Goal: Task Accomplishment & Management: Manage account settings

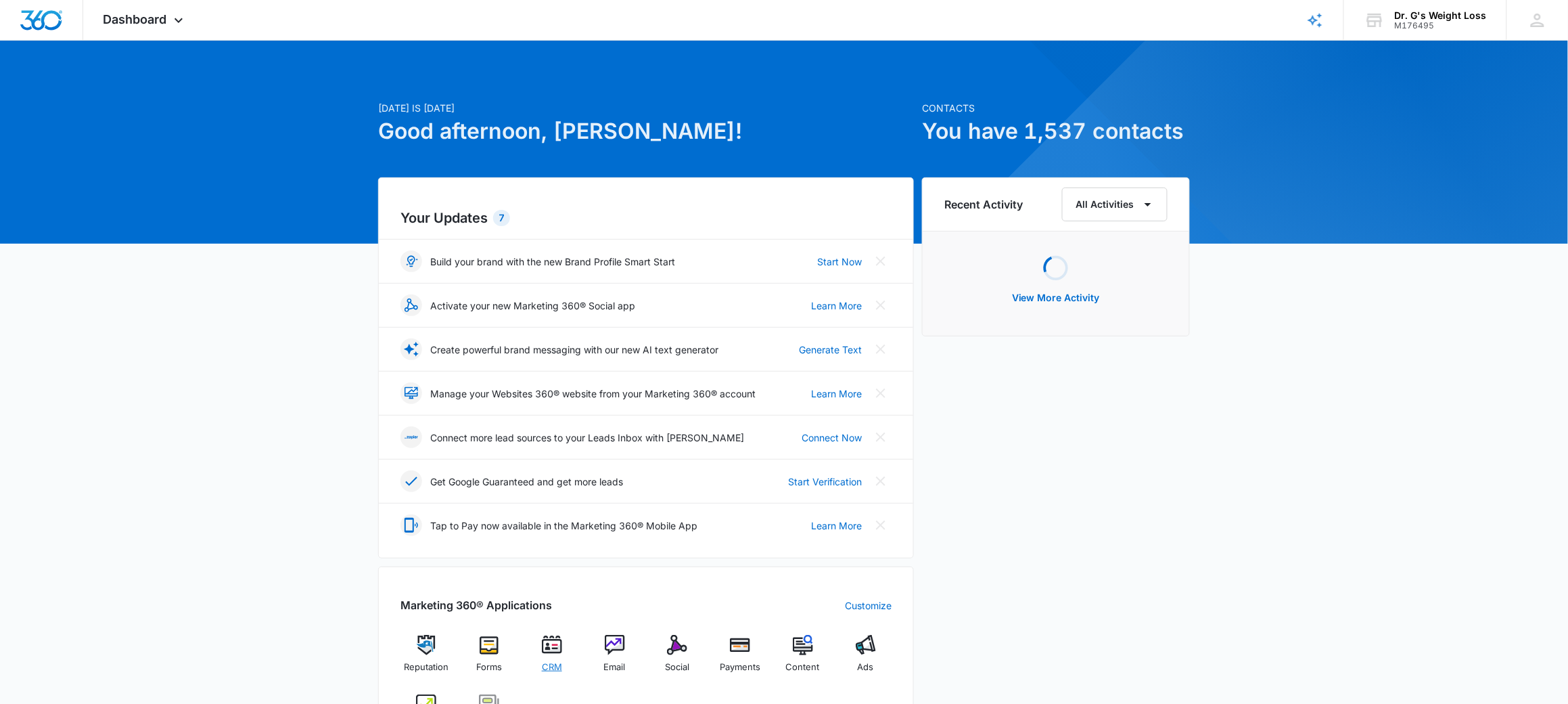
click at [556, 649] on img at bounding box center [551, 644] width 20 height 20
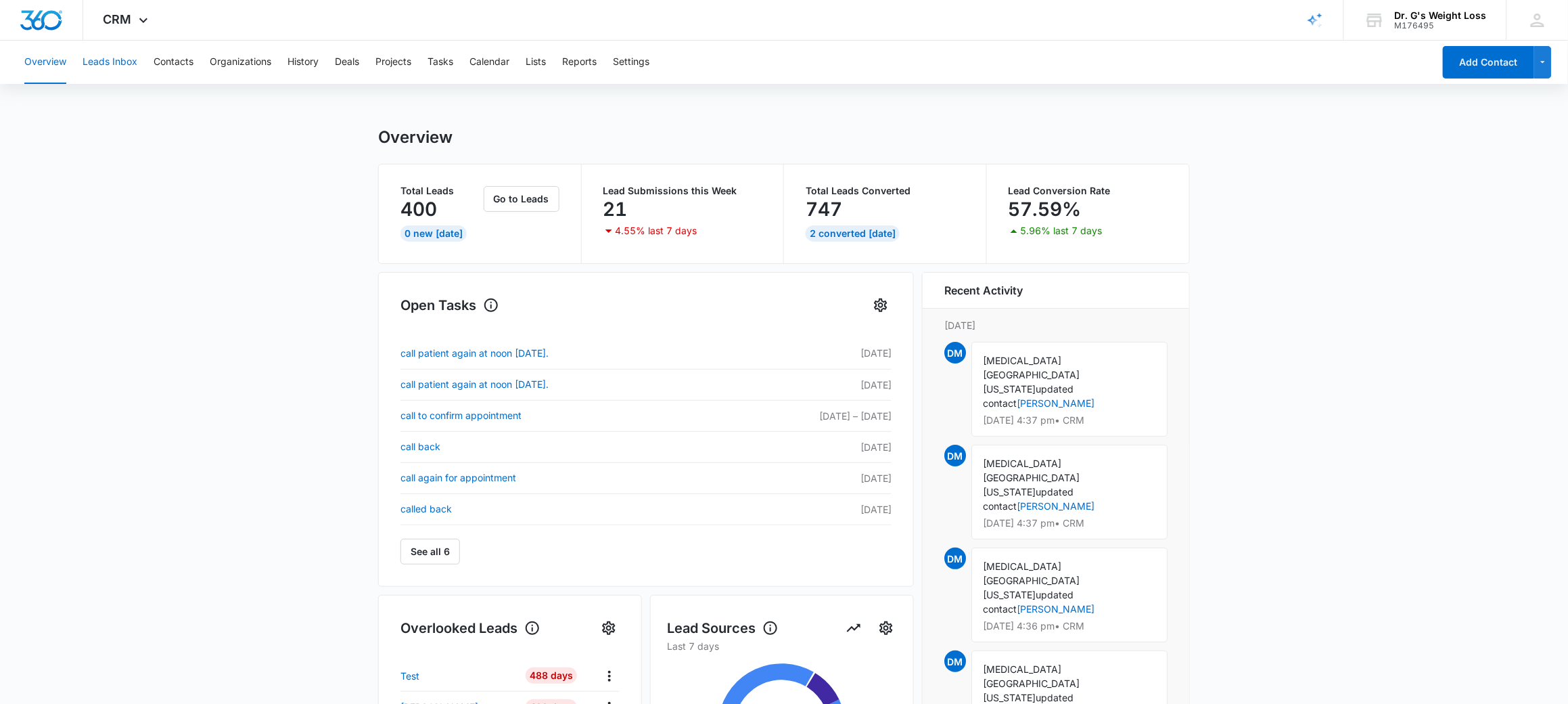
click at [97, 61] on button "Leads Inbox" at bounding box center [110, 62] width 55 height 44
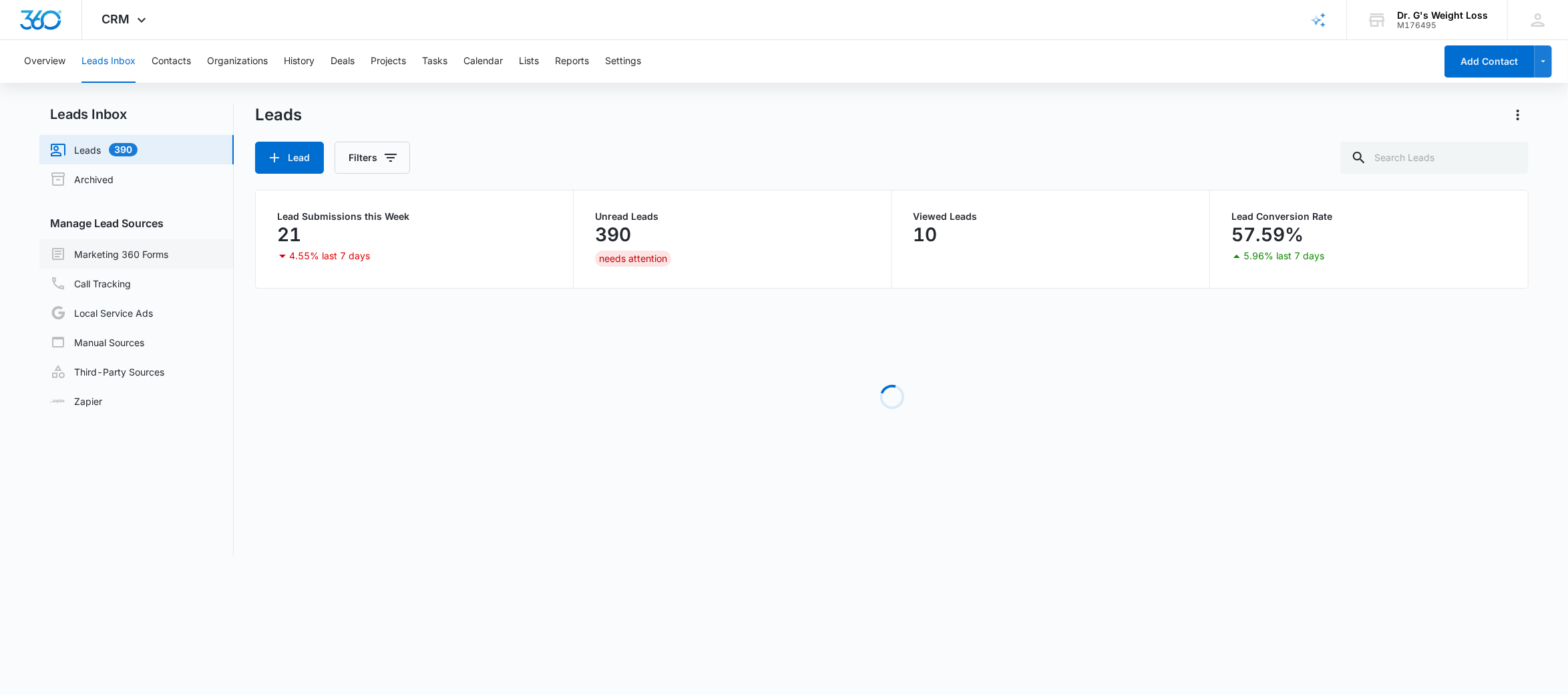
click at [102, 255] on link "Marketing 360 Forms" at bounding box center [109, 254] width 118 height 16
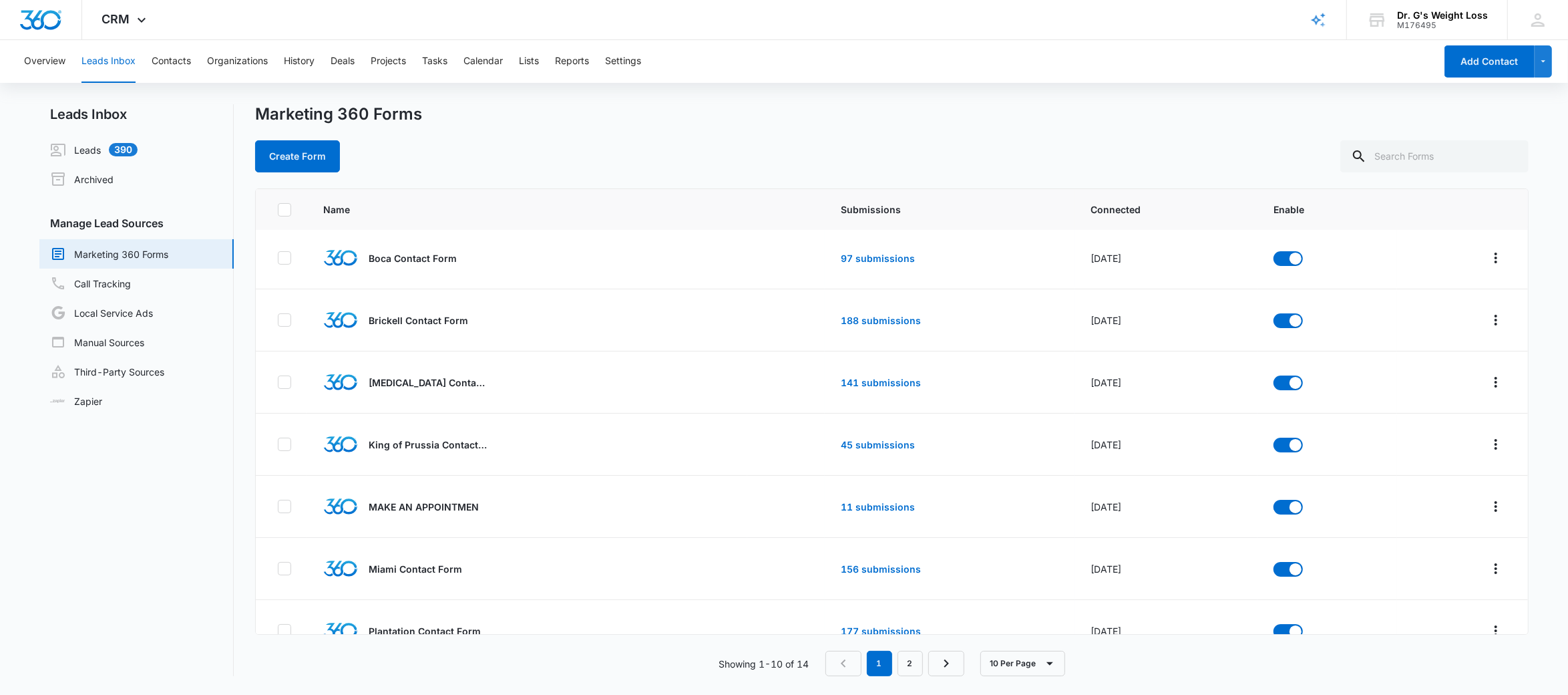
scroll to position [62, 0]
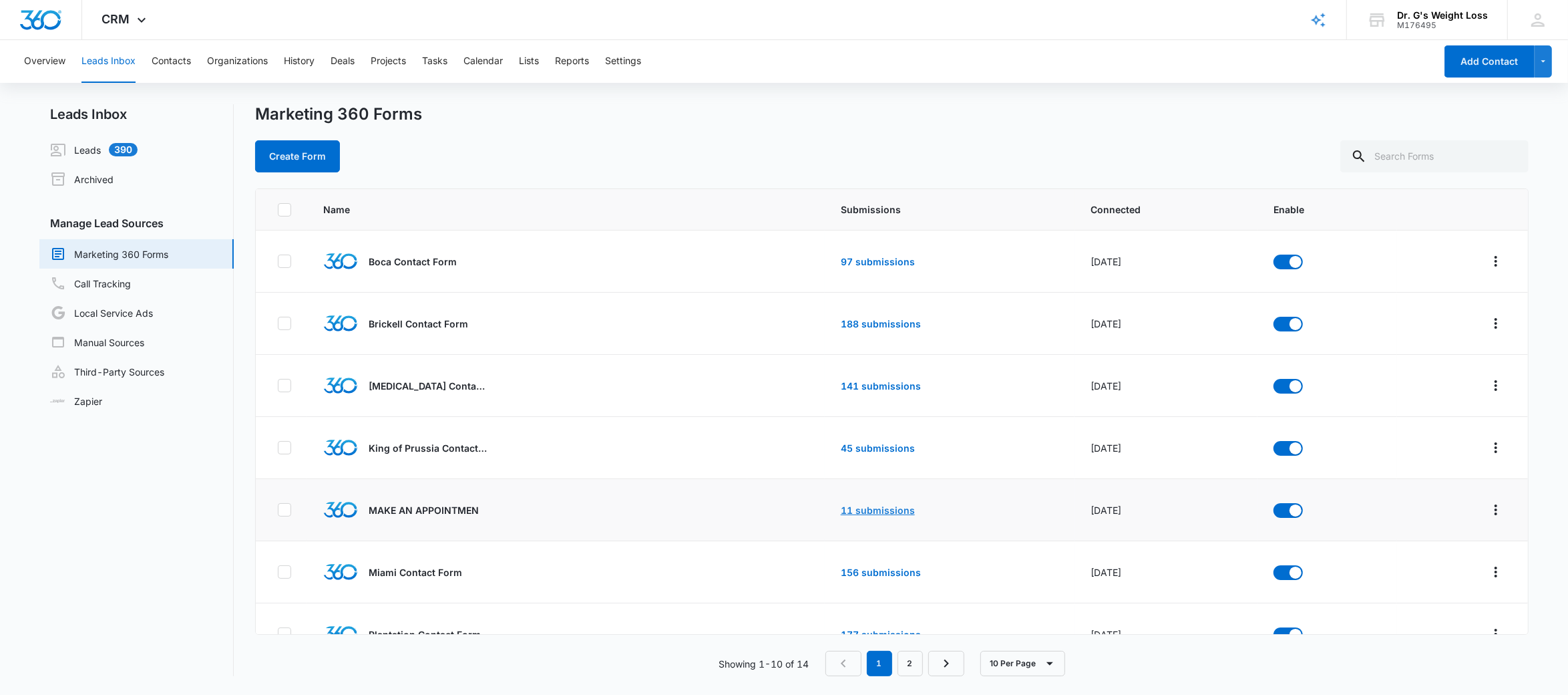
click at [859, 512] on link "11 submissions" at bounding box center [878, 510] width 74 height 12
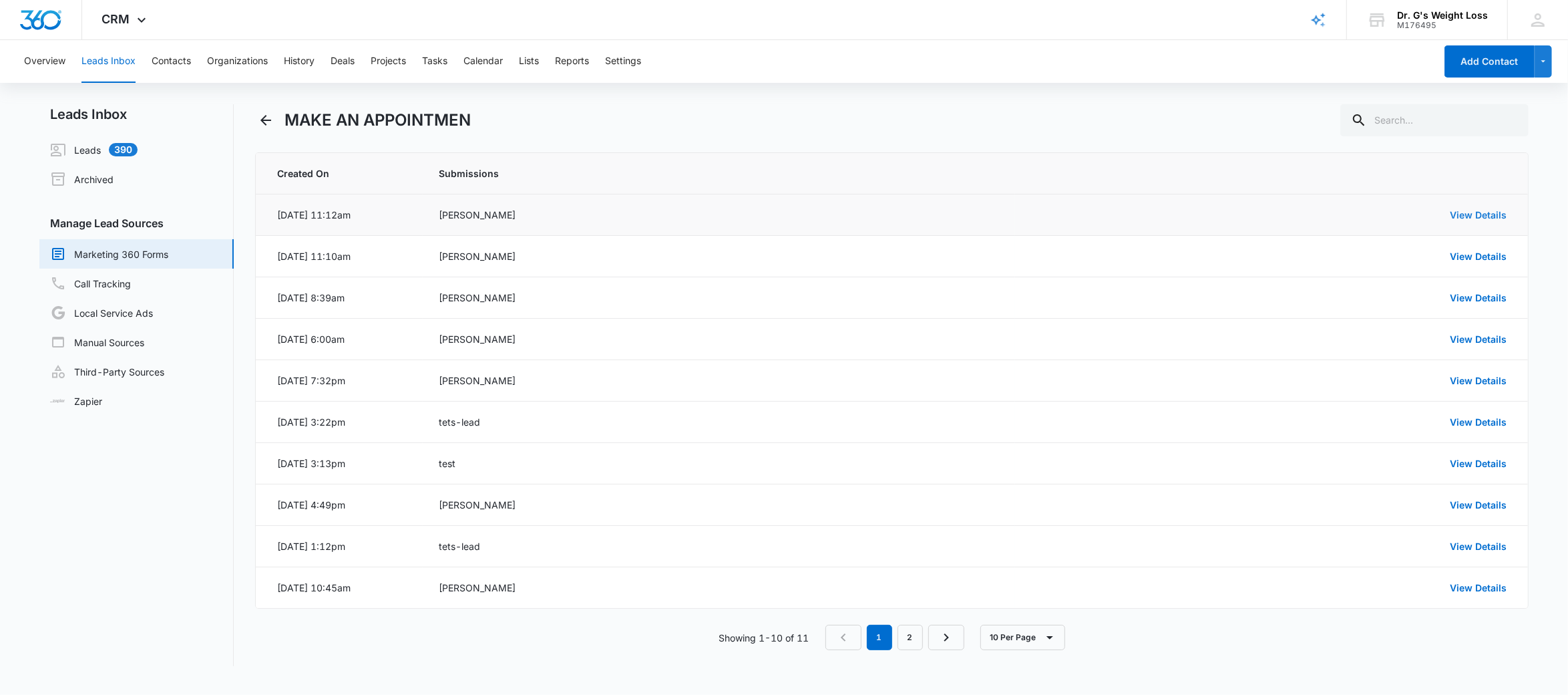
click at [1491, 215] on link "View Details" at bounding box center [1478, 215] width 57 height 12
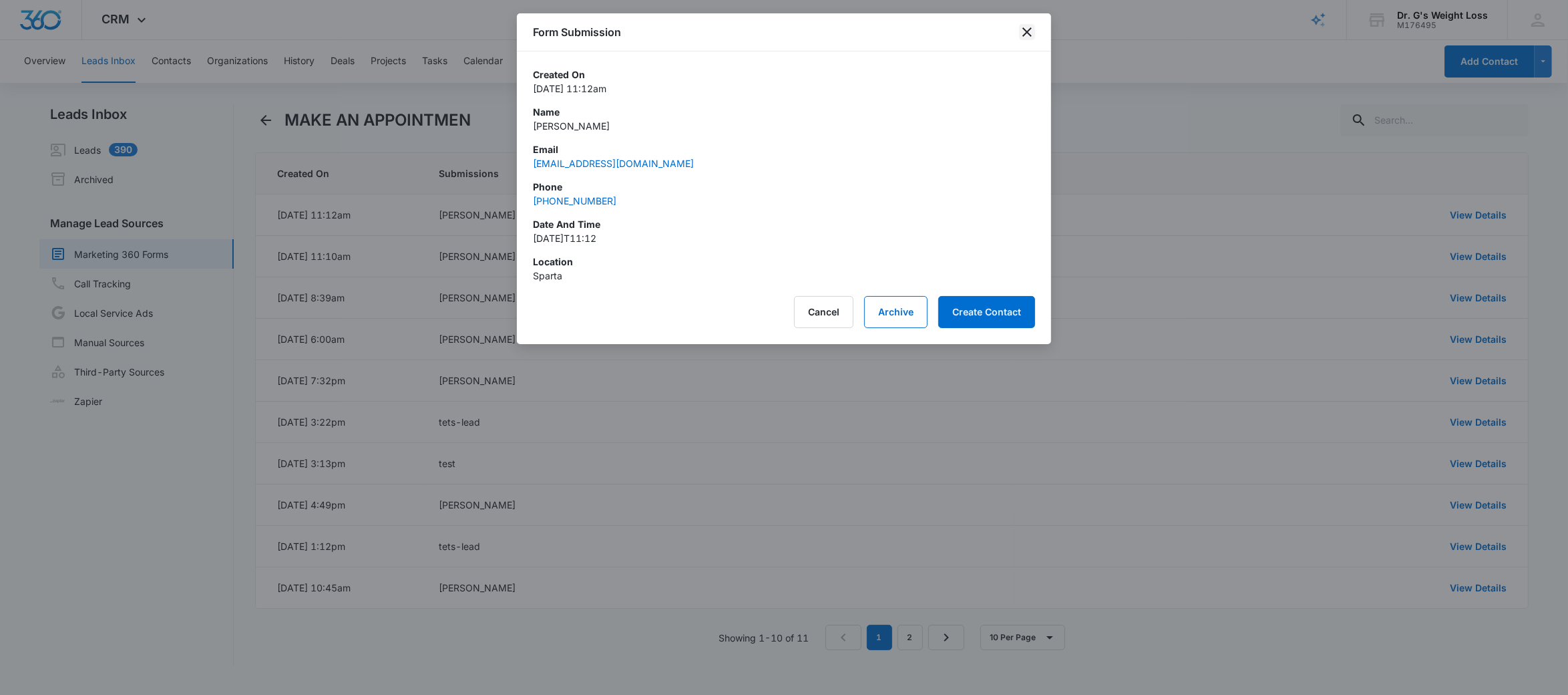
click at [1028, 29] on icon "close" at bounding box center [1027, 32] width 16 height 16
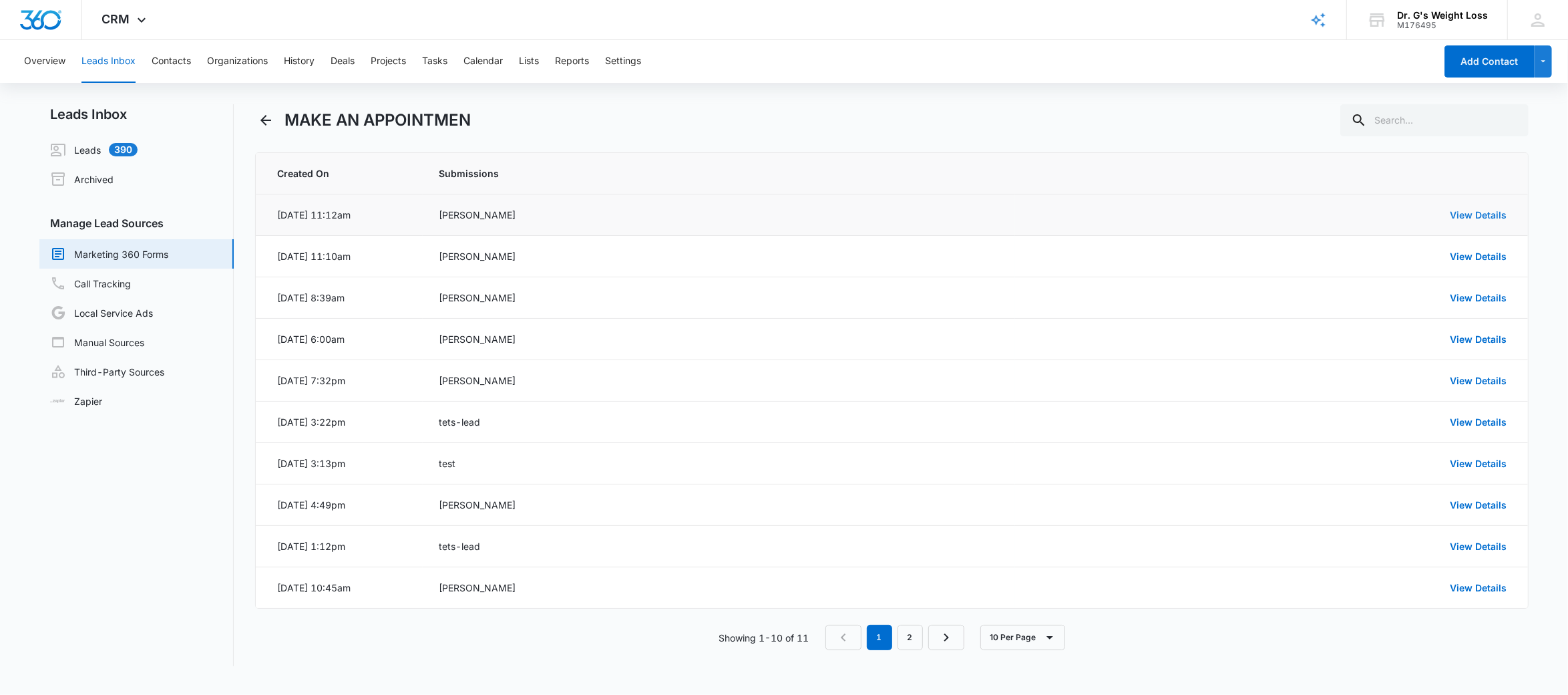
click at [1484, 211] on link "View Details" at bounding box center [1478, 215] width 57 height 12
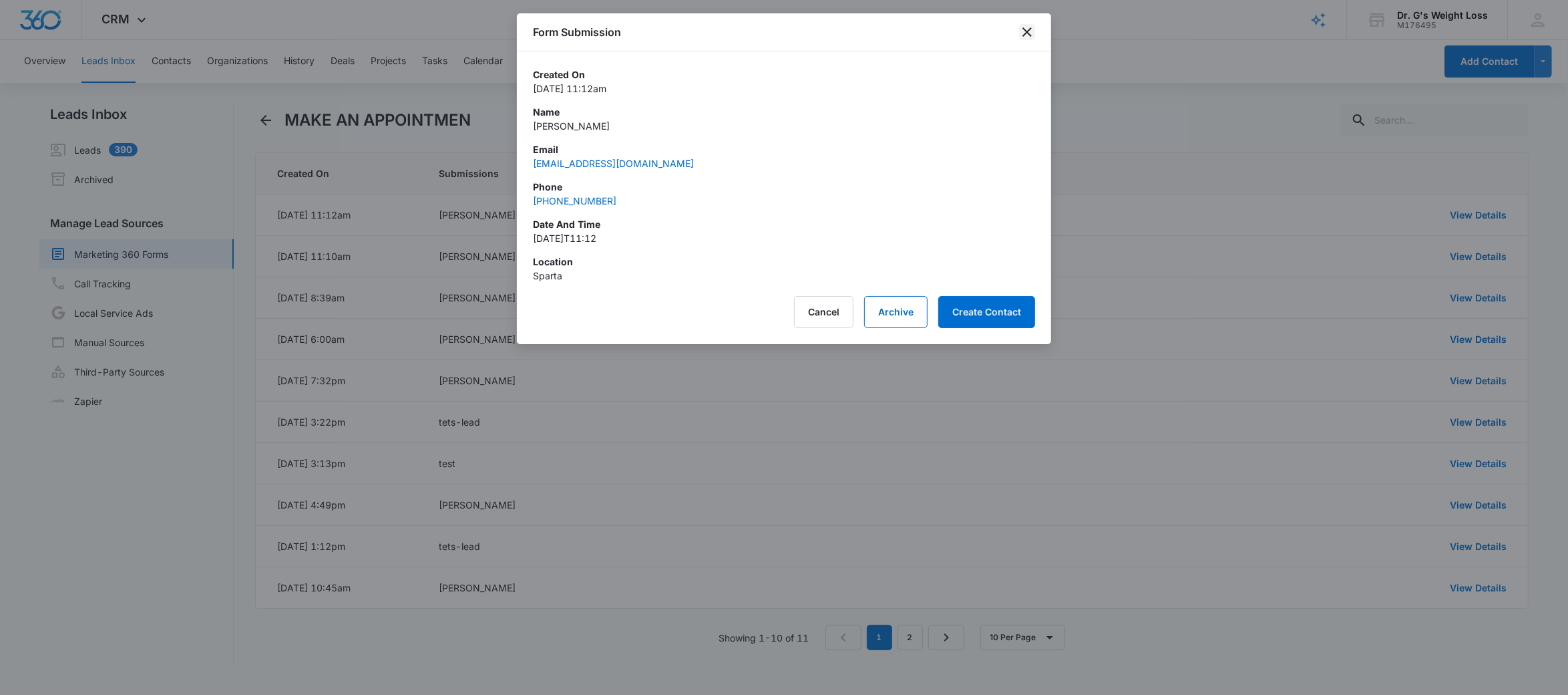
click at [1021, 32] on icon "close" at bounding box center [1027, 32] width 16 height 16
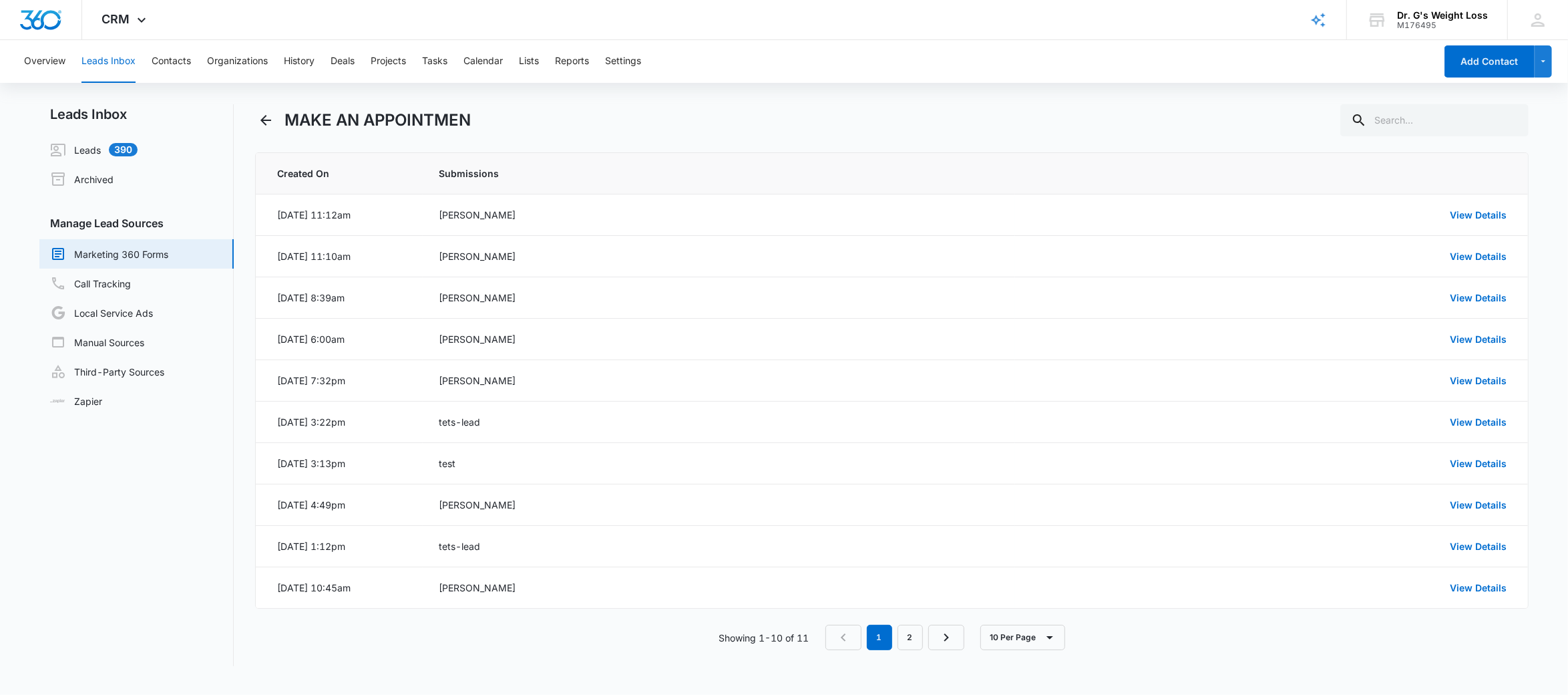
click at [169, 262] on link "Marketing 360 Forms" at bounding box center [109, 254] width 118 height 16
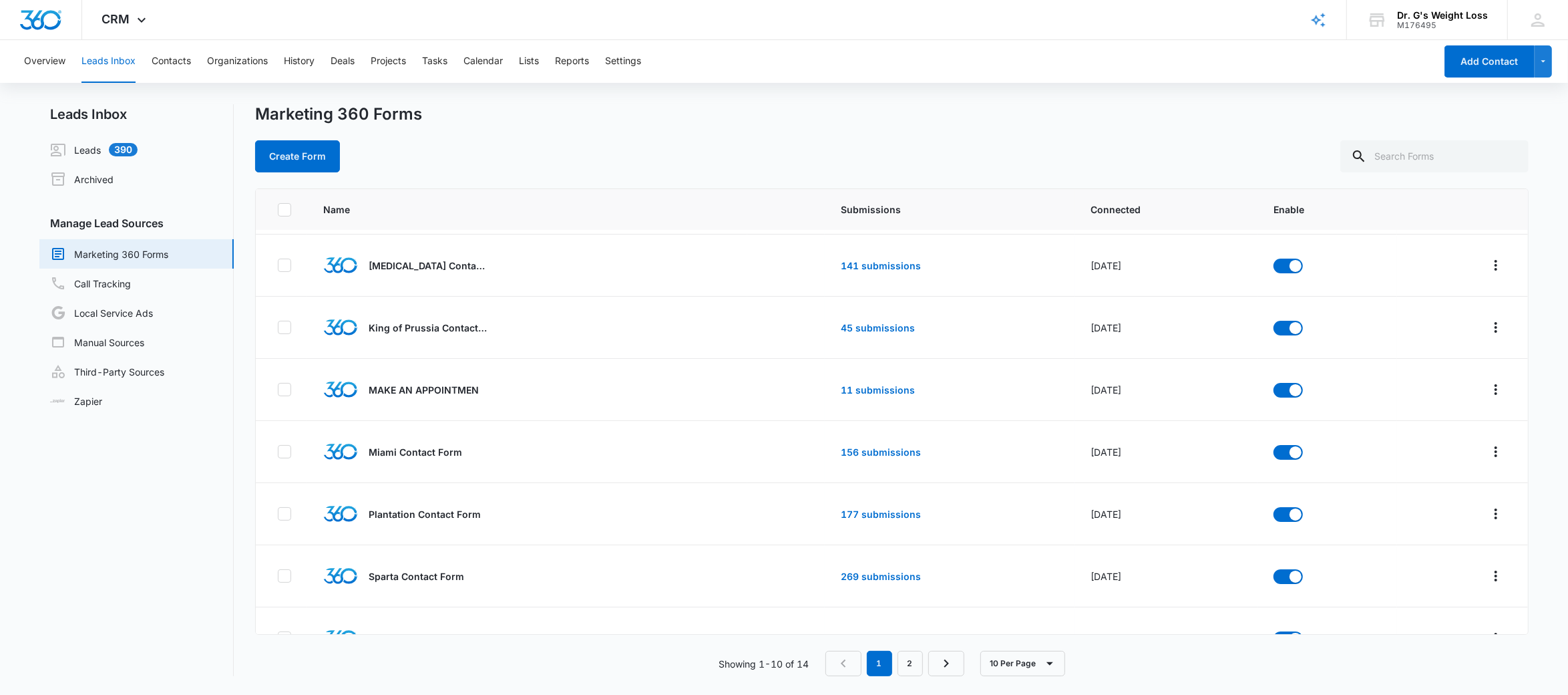
scroll to position [218, 0]
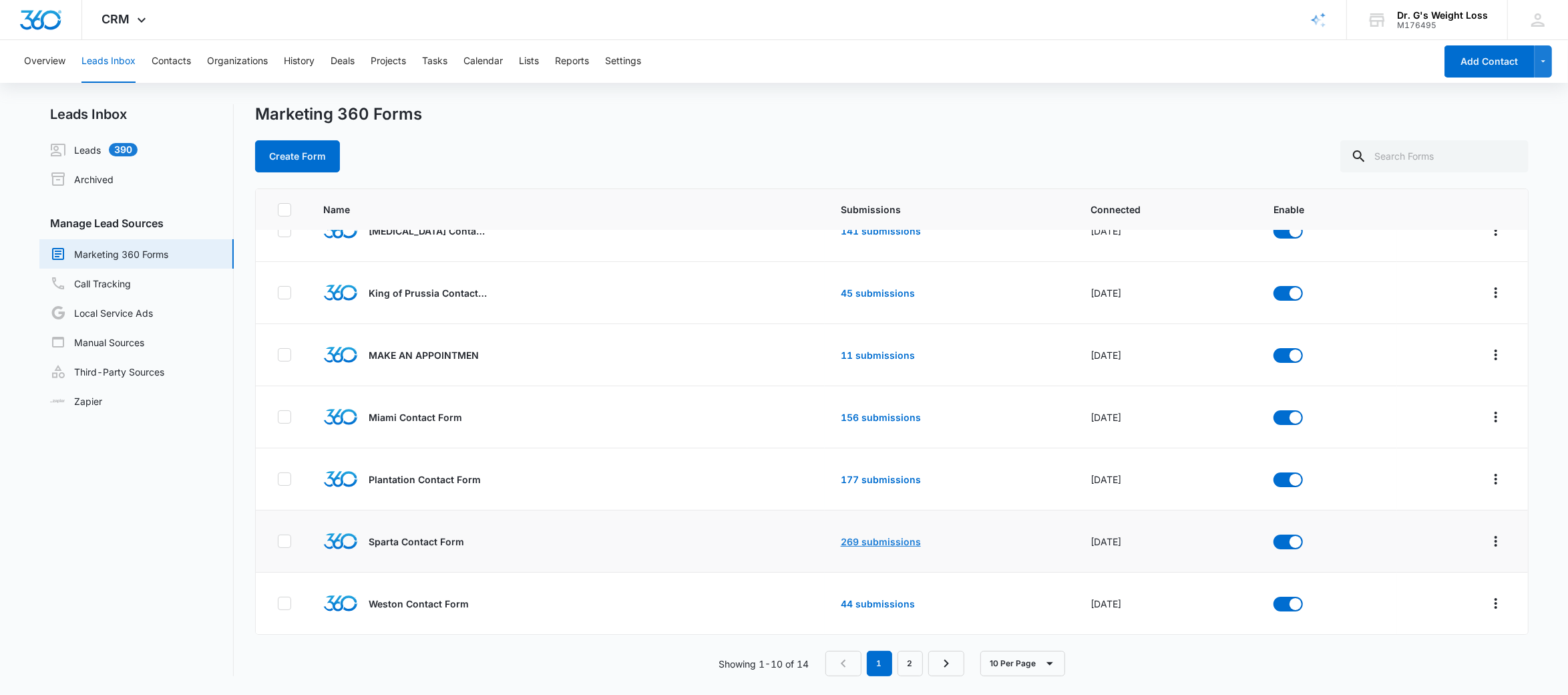
click at [875, 537] on link "269 submissions" at bounding box center [881, 542] width 80 height 12
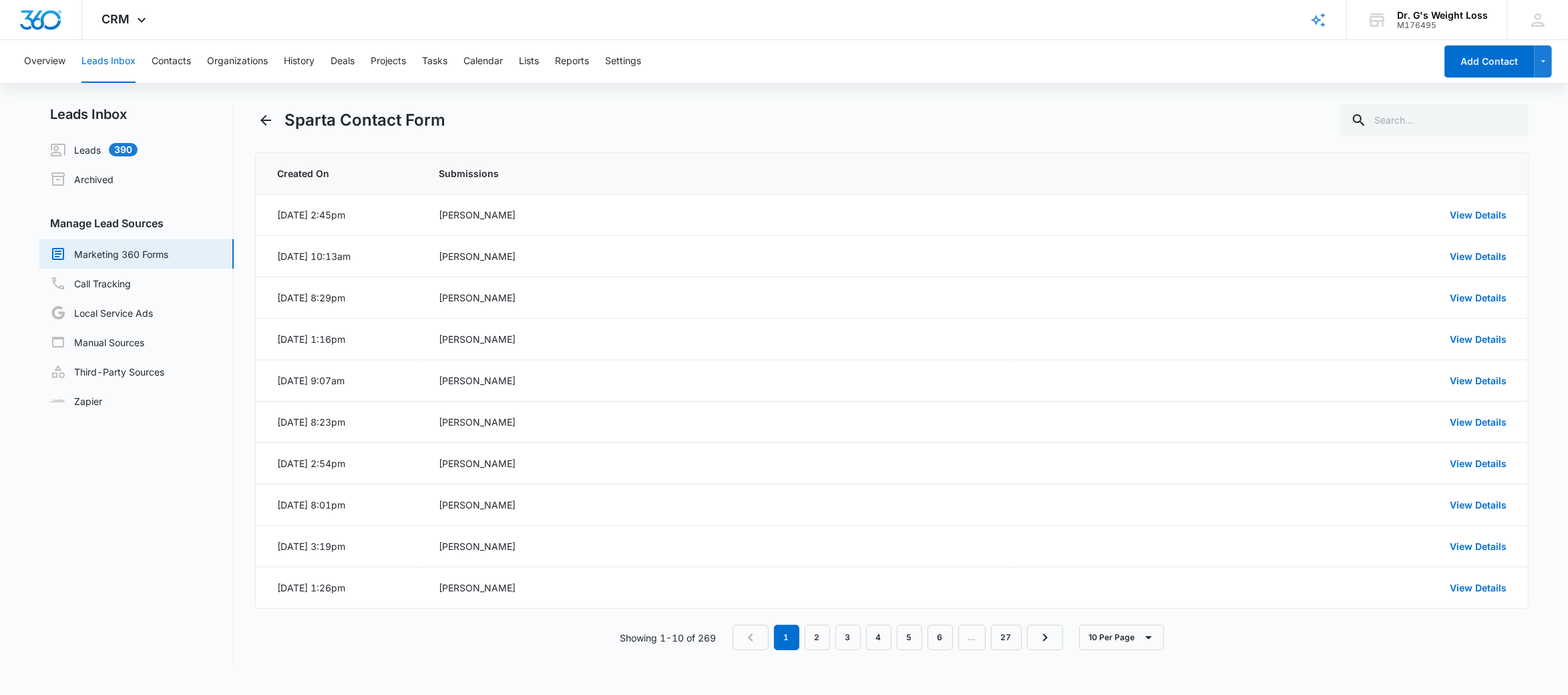
click at [130, 252] on link "Marketing 360 Forms" at bounding box center [109, 254] width 118 height 16
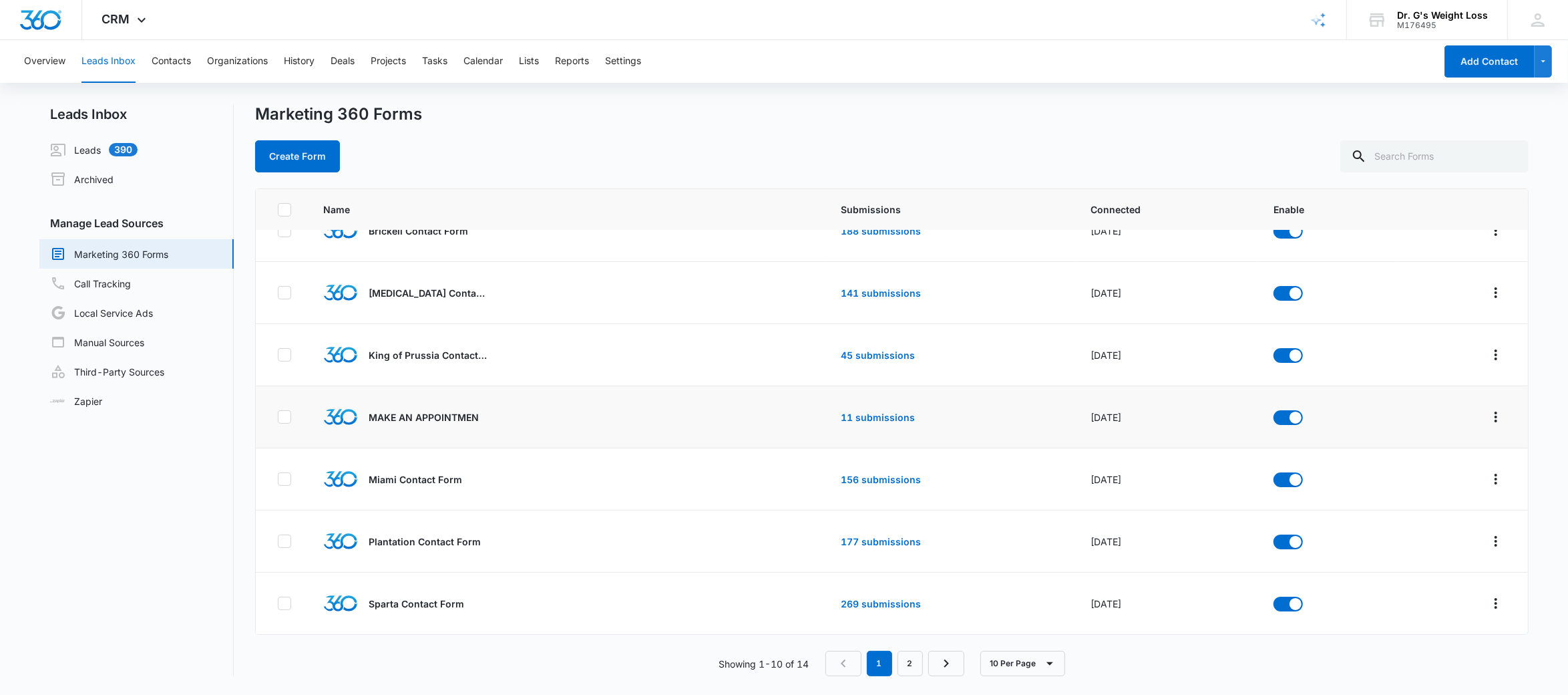
scroll to position [158, 0]
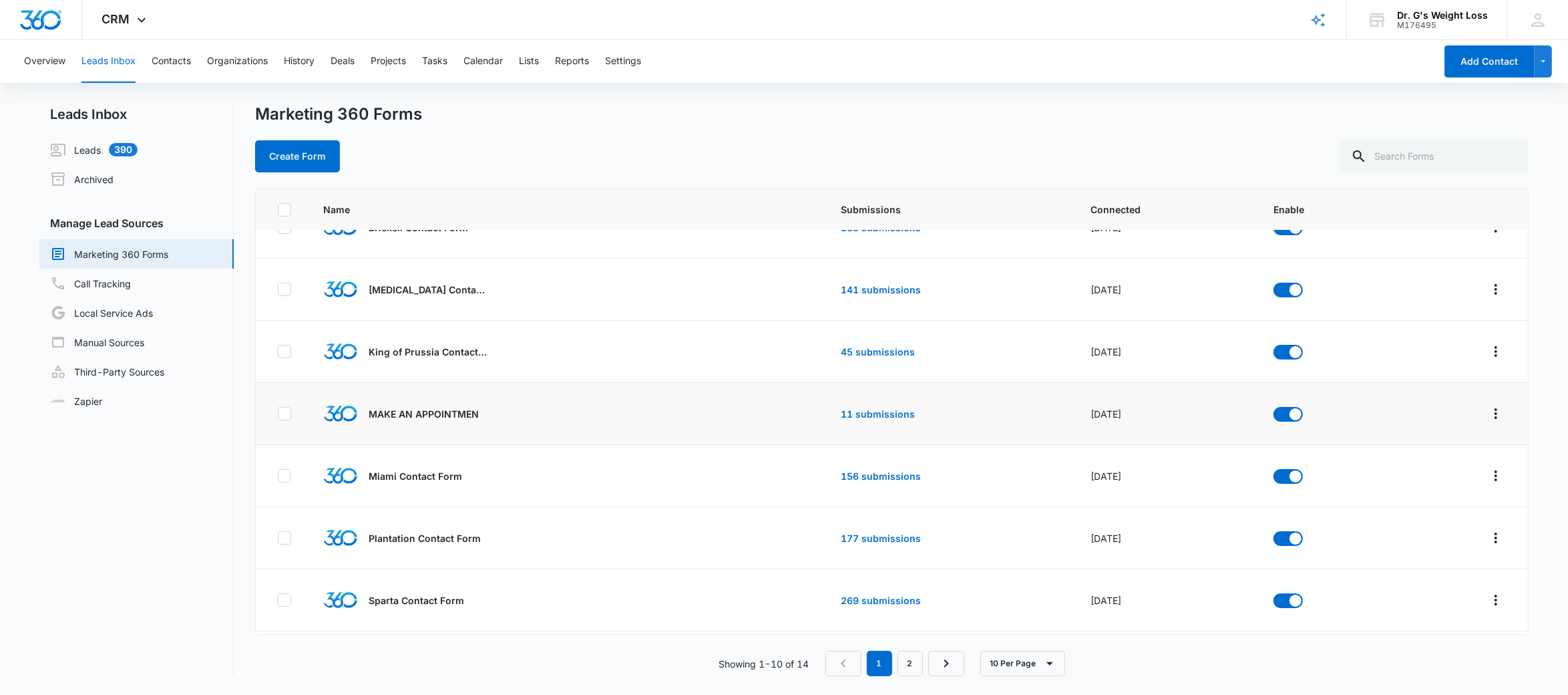
click at [468, 413] on p "MAKE AN APPOINTMEN" at bounding box center [423, 413] width 110 height 14
click at [845, 413] on link "11 submissions" at bounding box center [878, 414] width 74 height 12
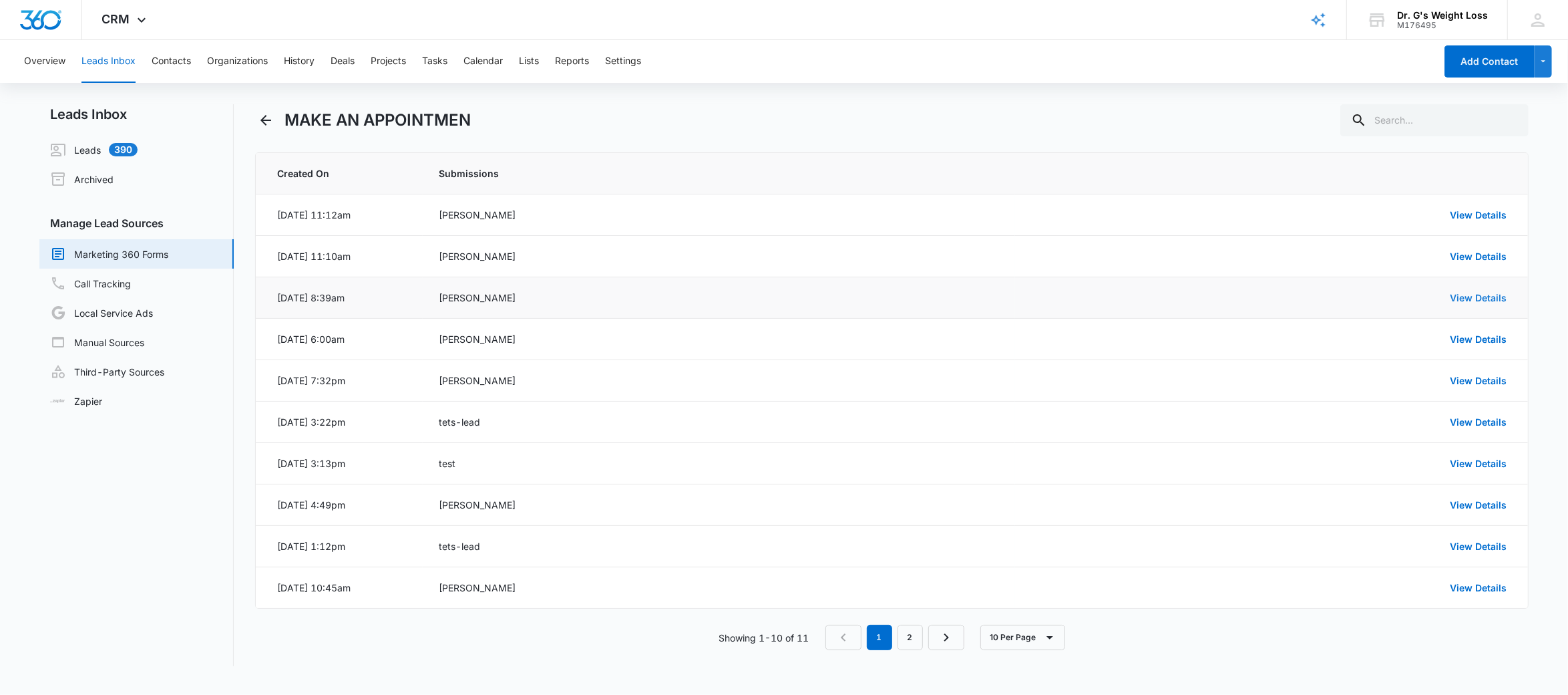
click at [1477, 296] on link "View Details" at bounding box center [1478, 298] width 57 height 12
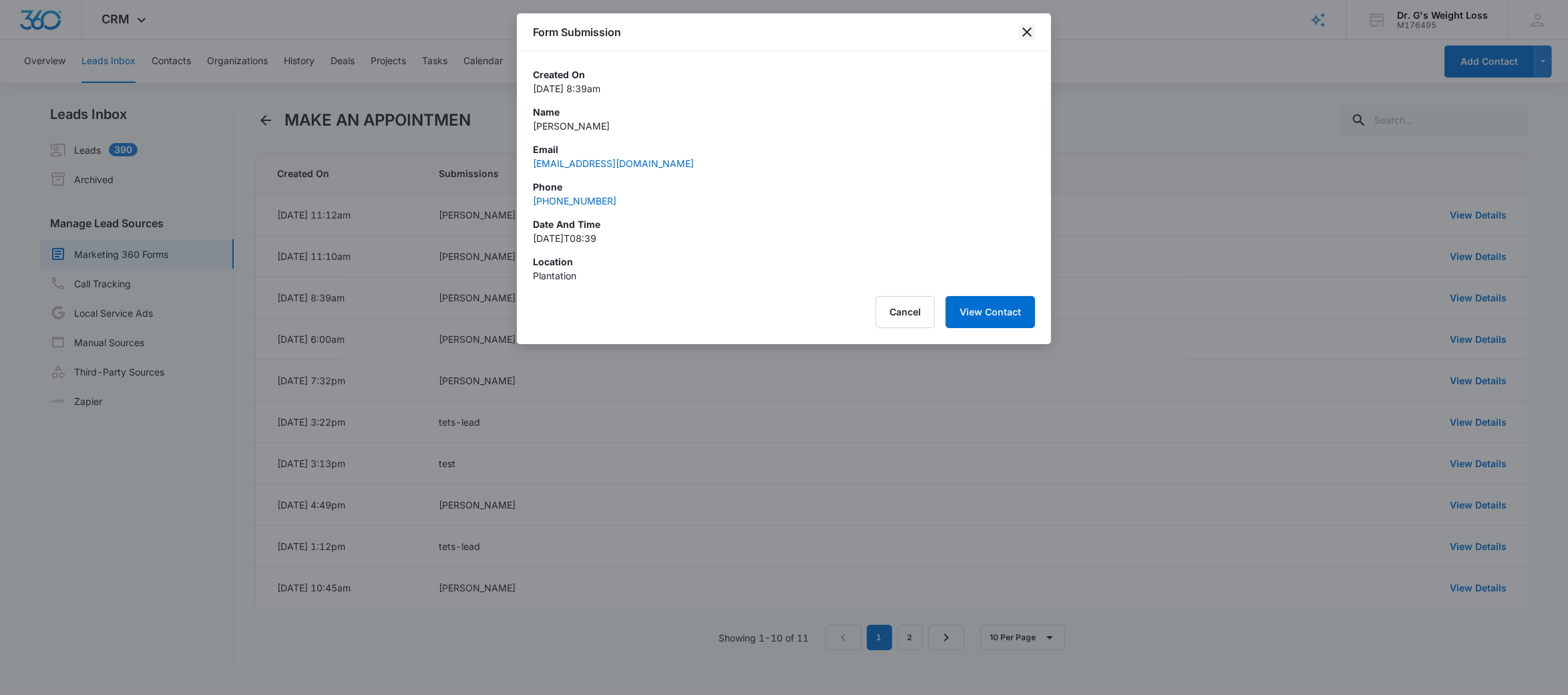
click at [1022, 32] on icon "close" at bounding box center [1027, 32] width 16 height 16
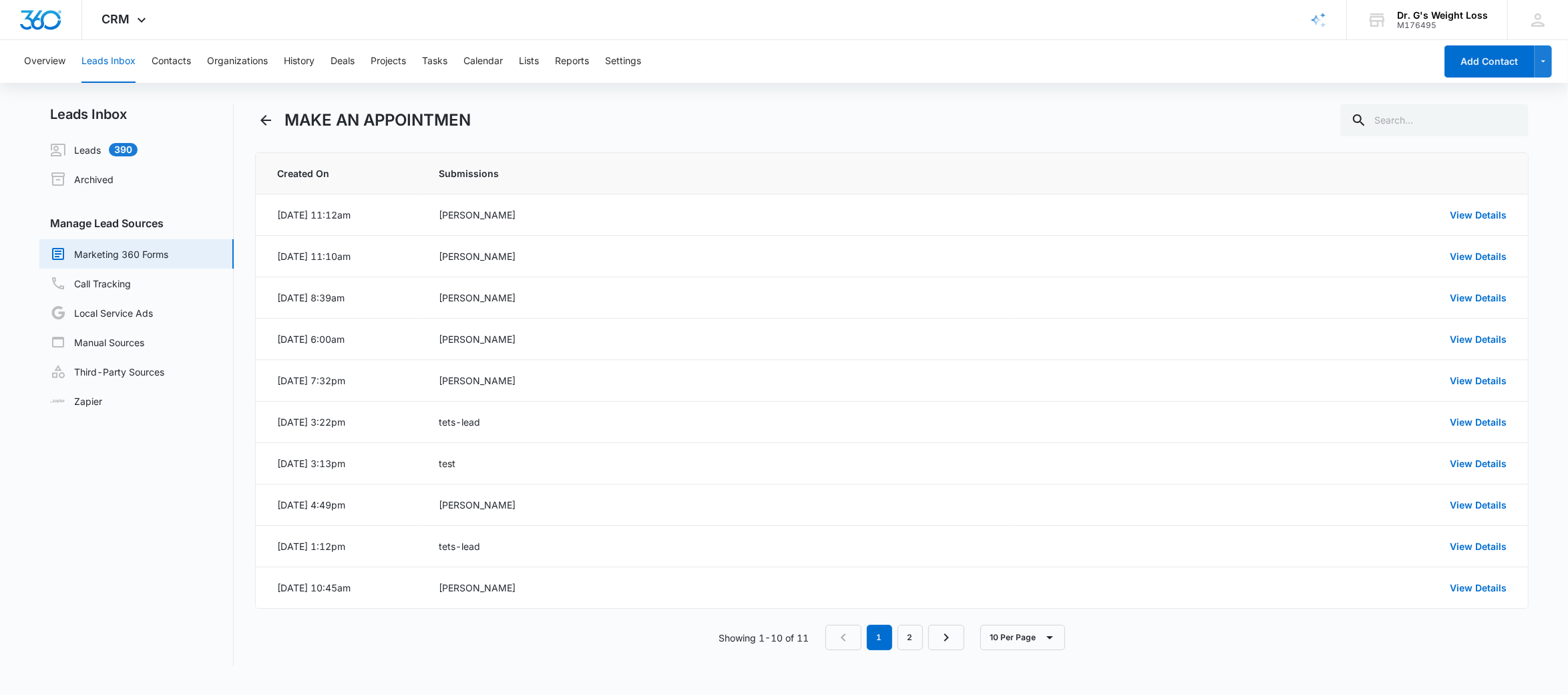
click at [159, 252] on link "Marketing 360 Forms" at bounding box center [109, 254] width 118 height 16
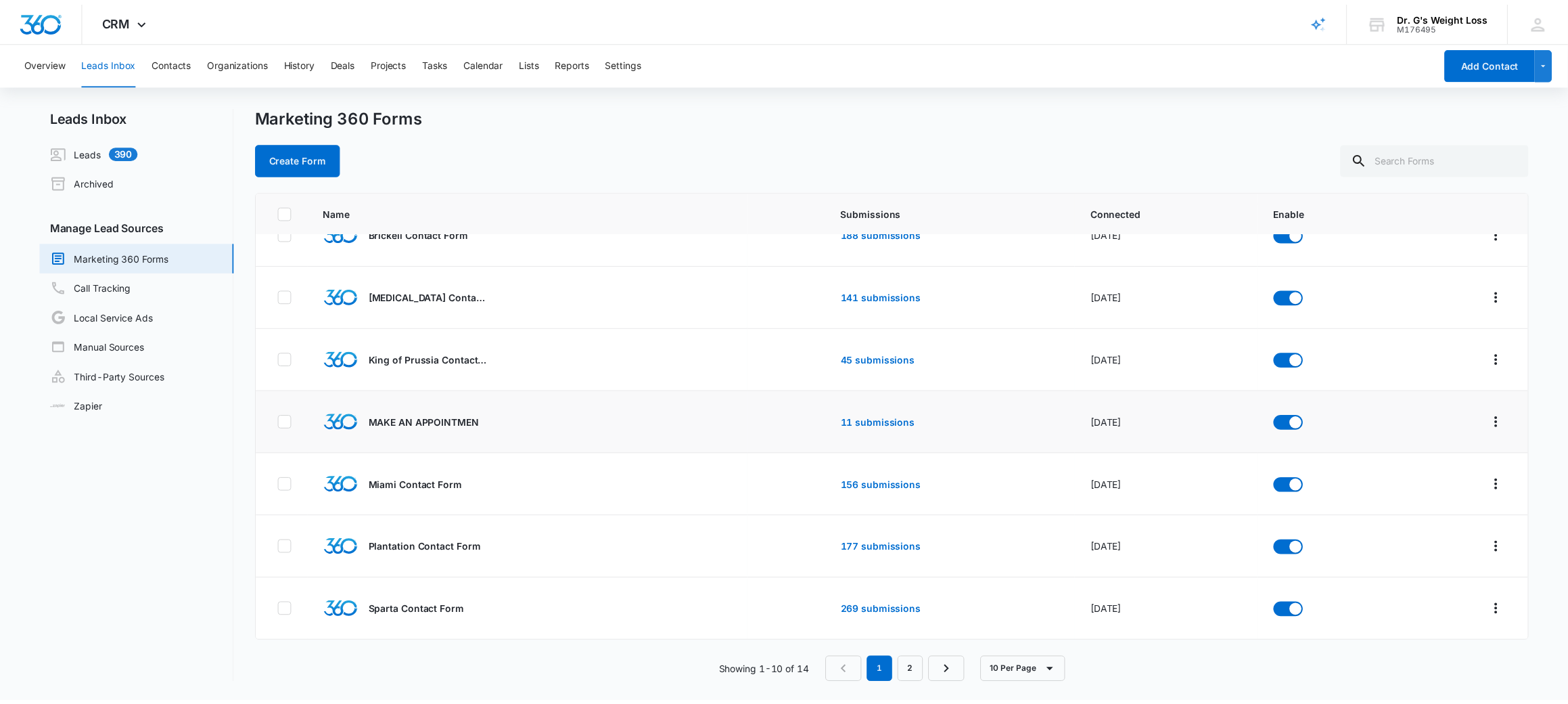
scroll to position [221, 0]
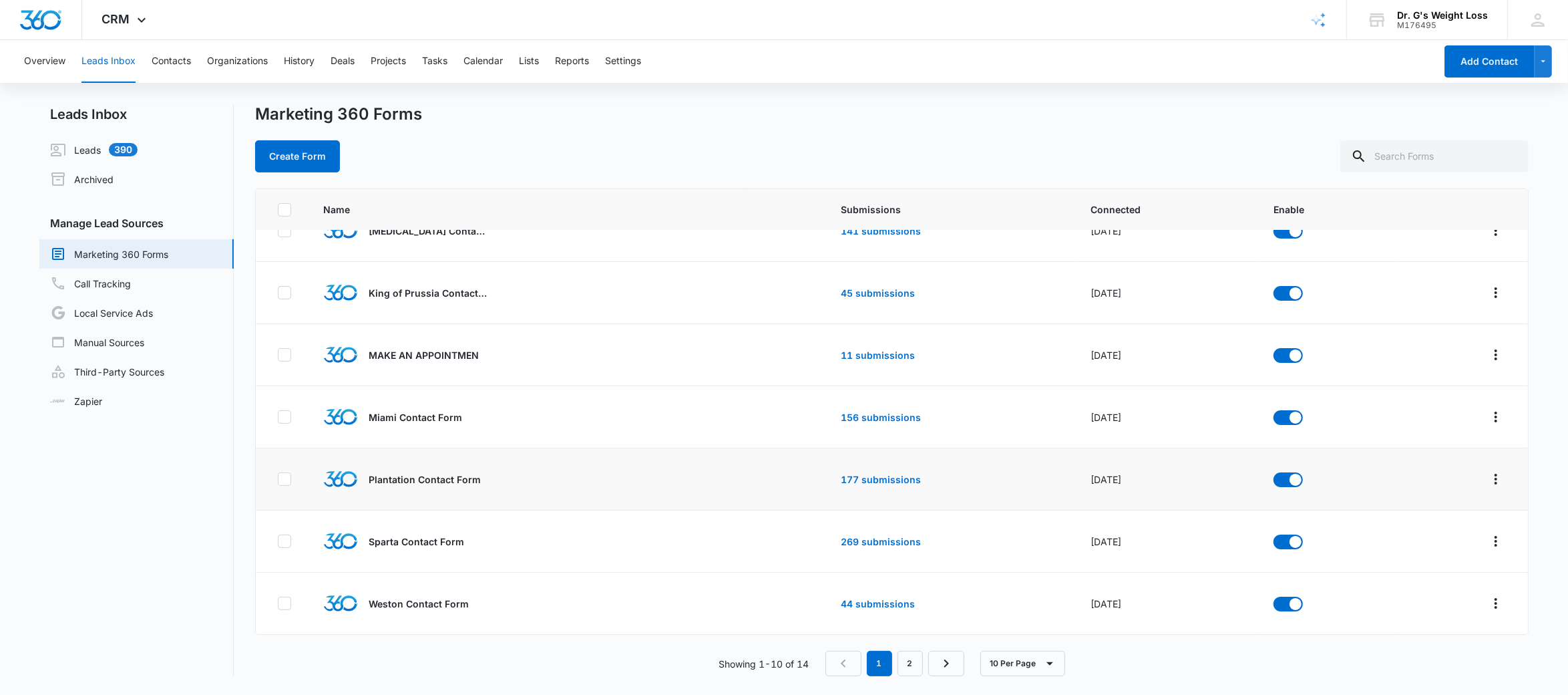
click at [418, 480] on p "Plantation Contact Form" at bounding box center [425, 479] width 112 height 14
click at [846, 474] on link "177 submissions" at bounding box center [881, 480] width 80 height 12
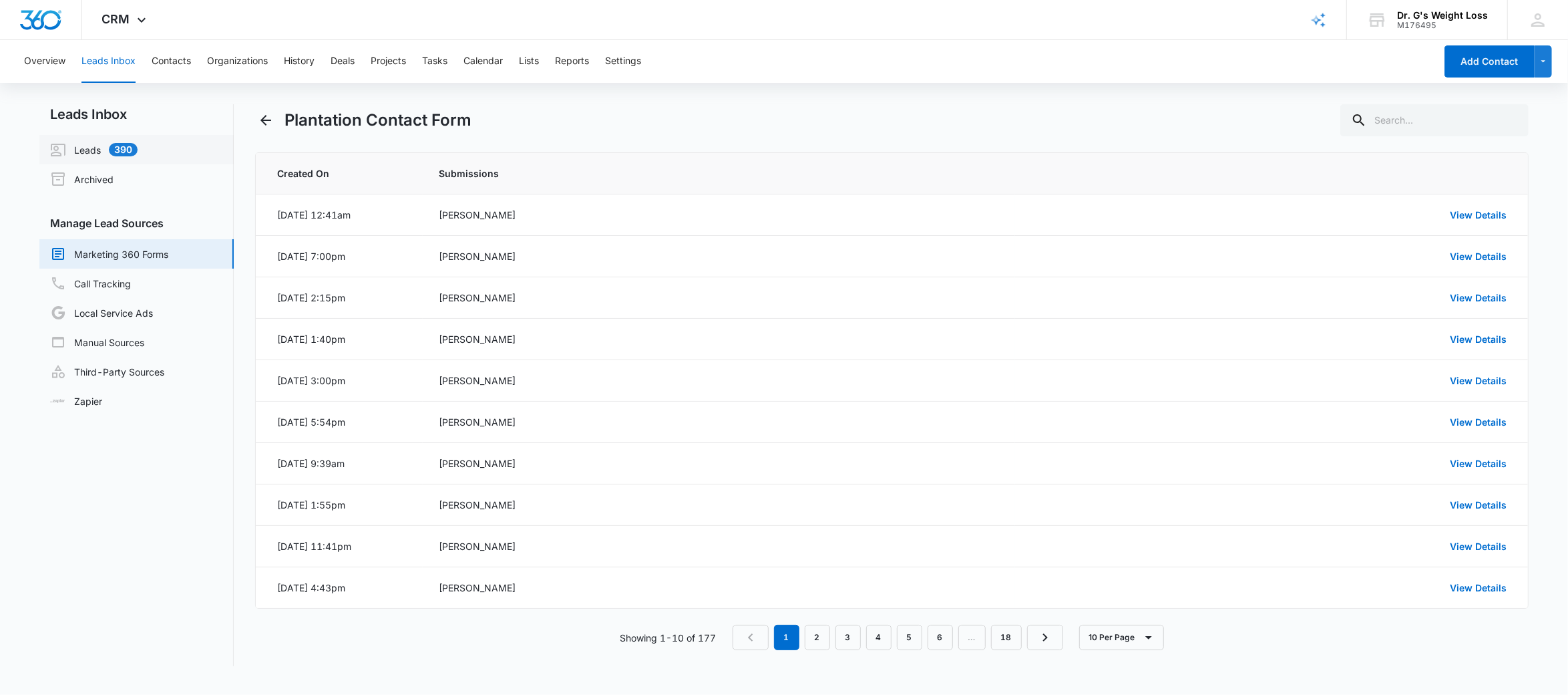
click at [120, 152] on link "Leads 390" at bounding box center [94, 150] width 88 height 16
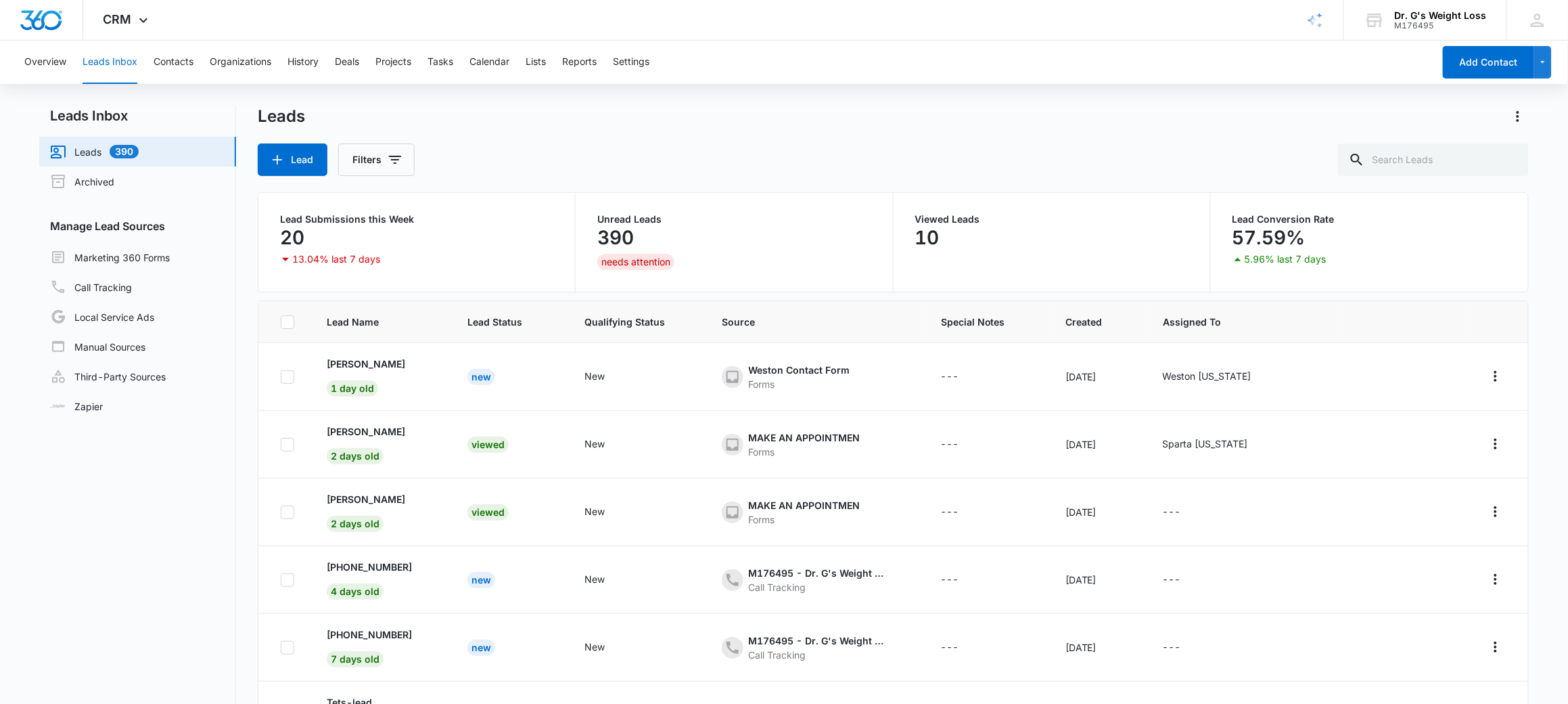
click at [139, 152] on link "Leads 390" at bounding box center [95, 152] width 89 height 16
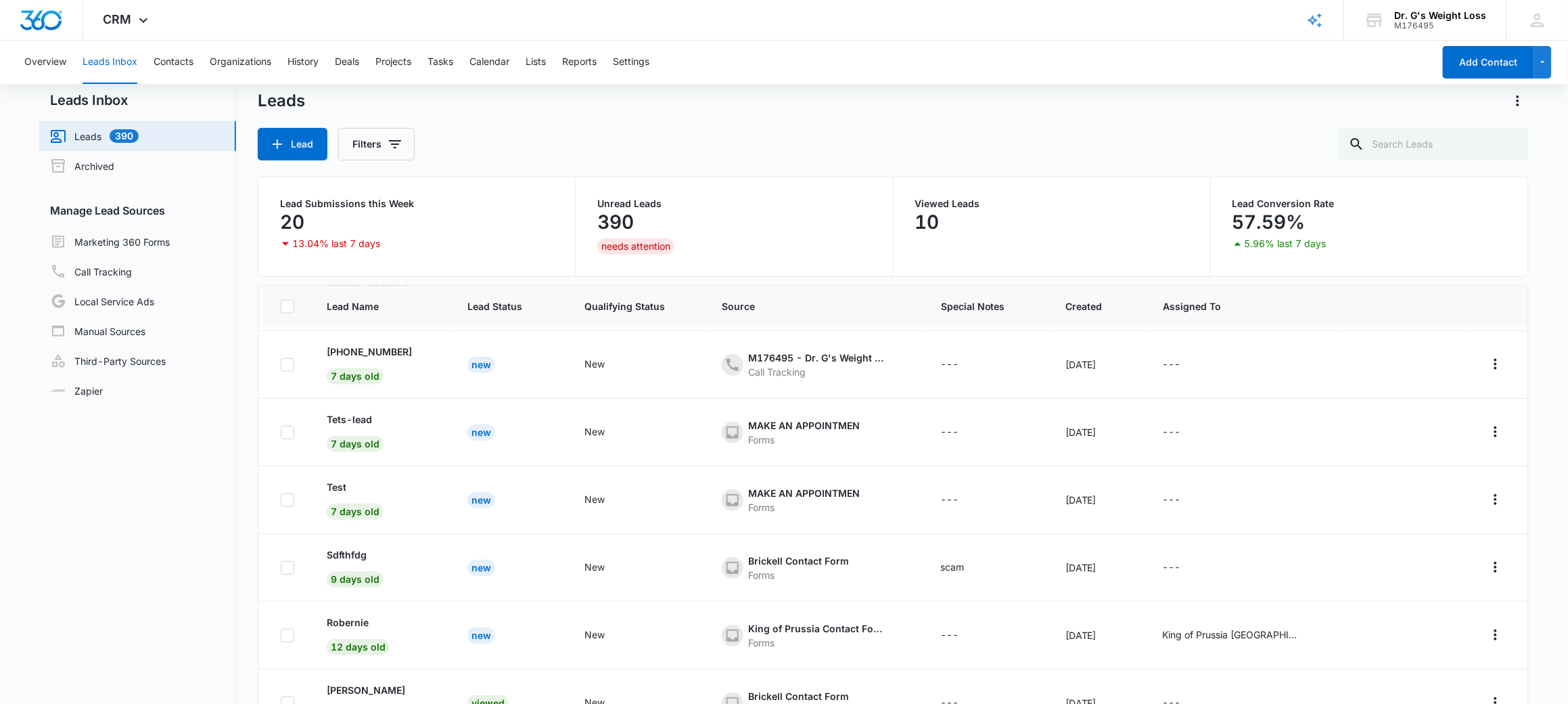
scroll to position [107, 0]
